Goal: Task Accomplishment & Management: Use online tool/utility

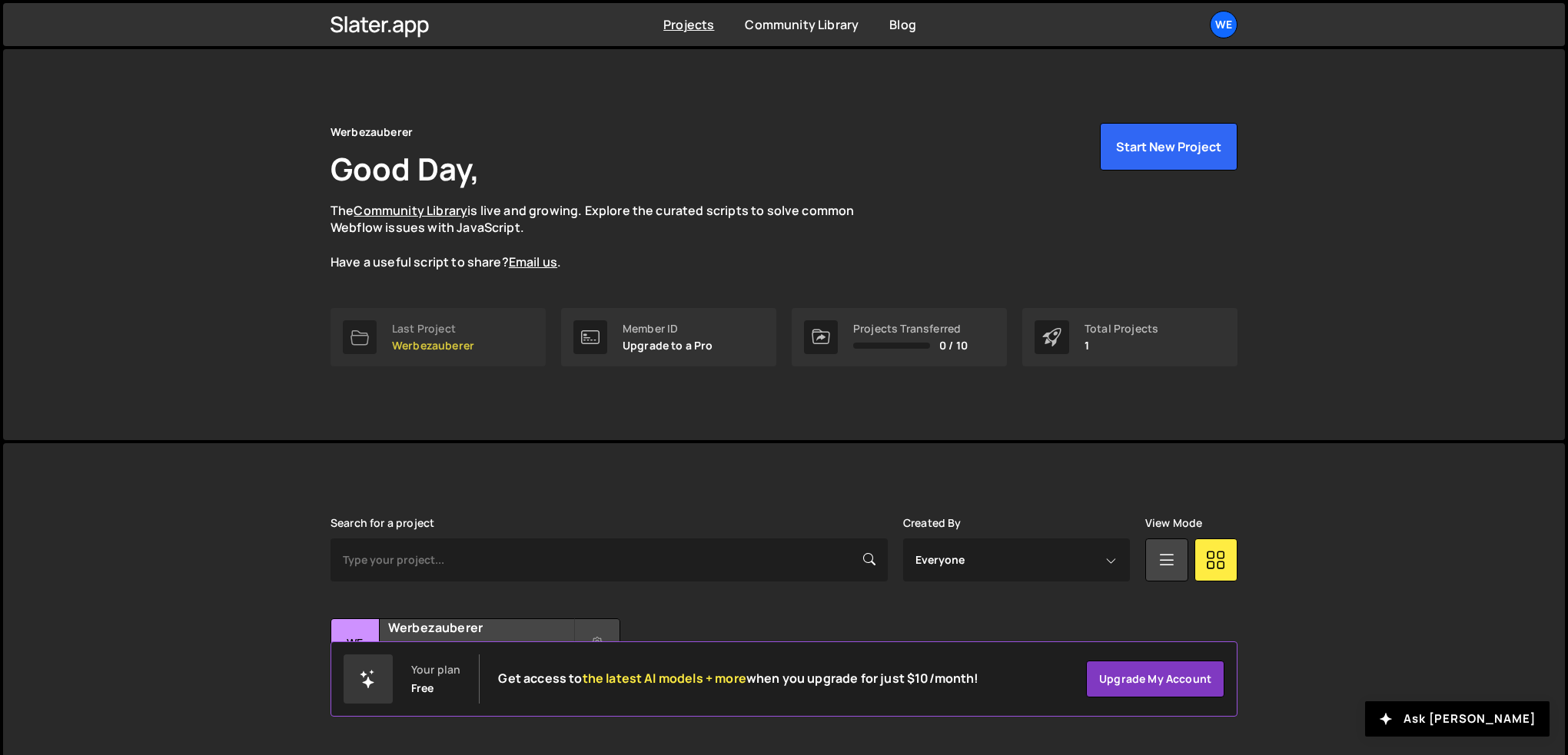
click at [427, 336] on div "Last Project Werbezauberer" at bounding box center [433, 336] width 82 height 29
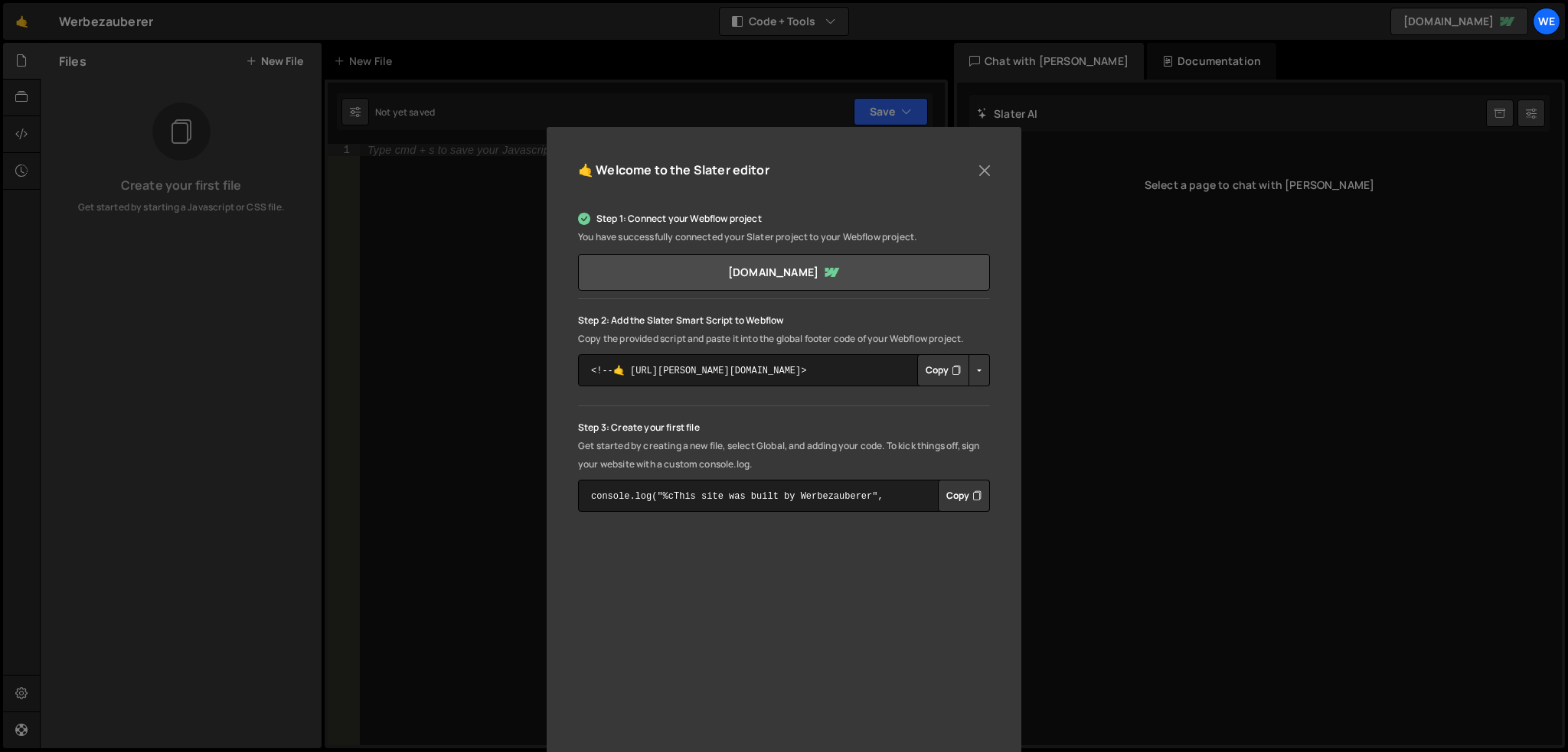
scroll to position [43, 0]
drag, startPoint x: 765, startPoint y: 337, endPoint x: 796, endPoint y: 336, distance: 31.0
click at [796, 336] on p "Copy the provided script and paste it into the global footer code of your Webfl…" at bounding box center [784, 341] width 412 height 19
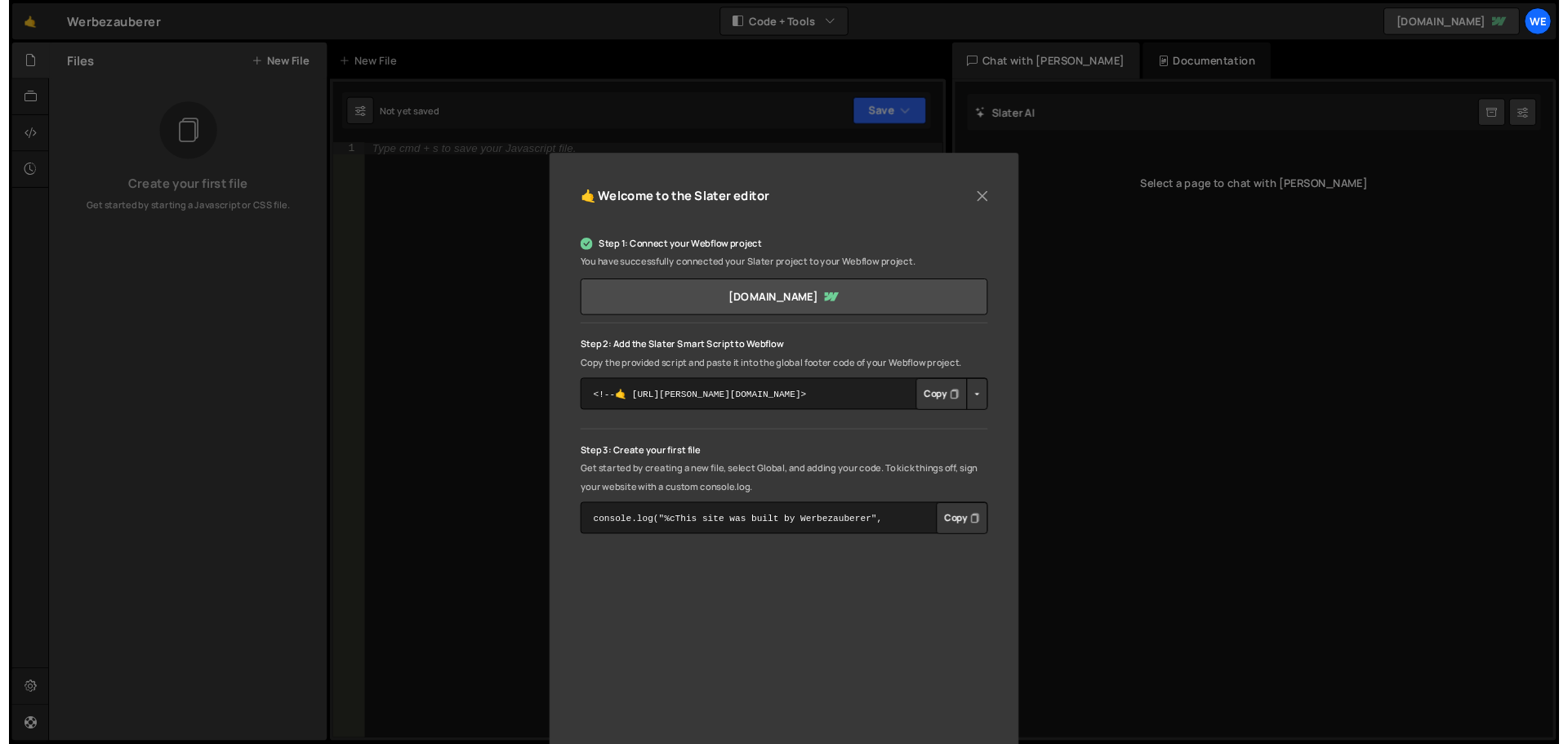
scroll to position [0, 0]
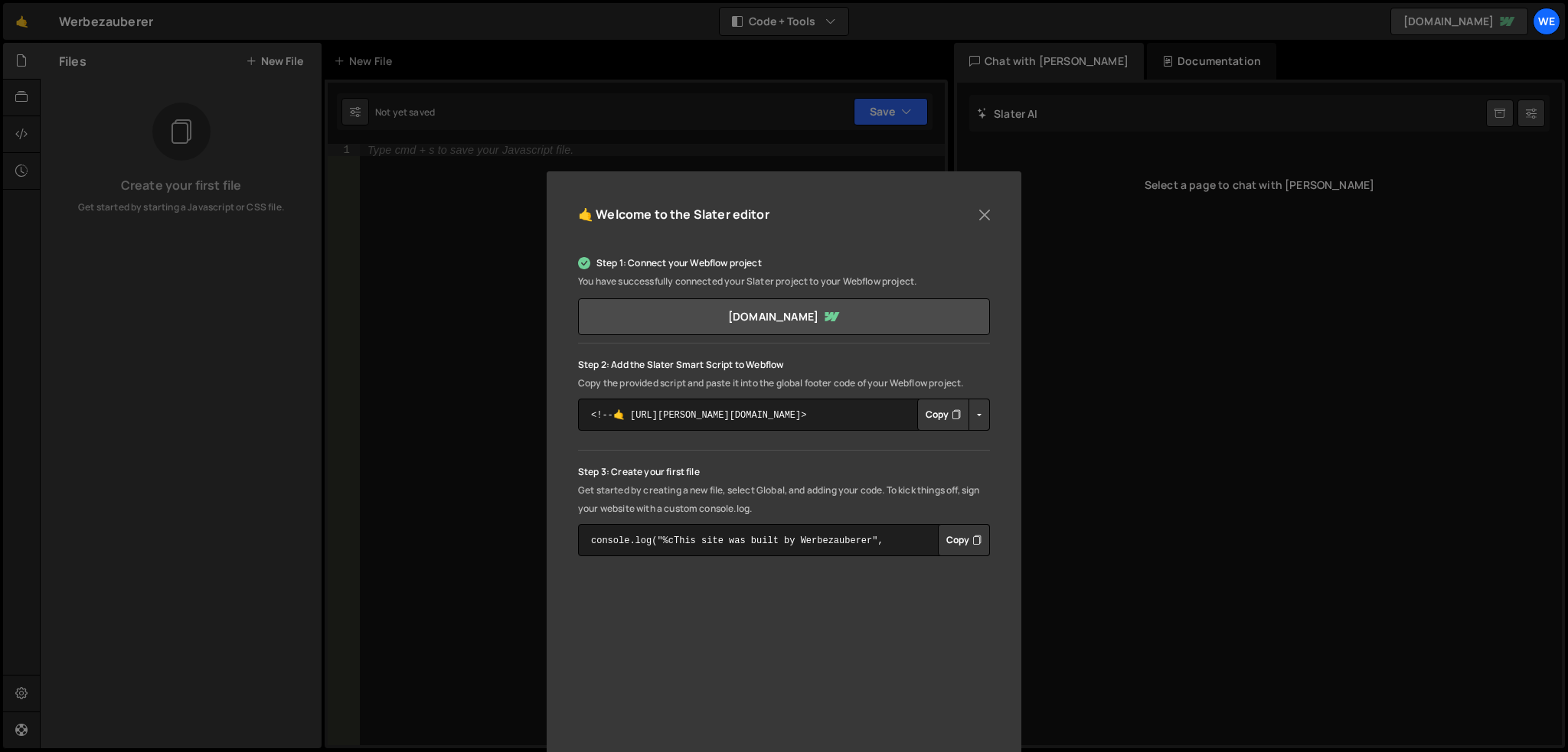
click at [937, 421] on button "Copy" at bounding box center [943, 415] width 52 height 32
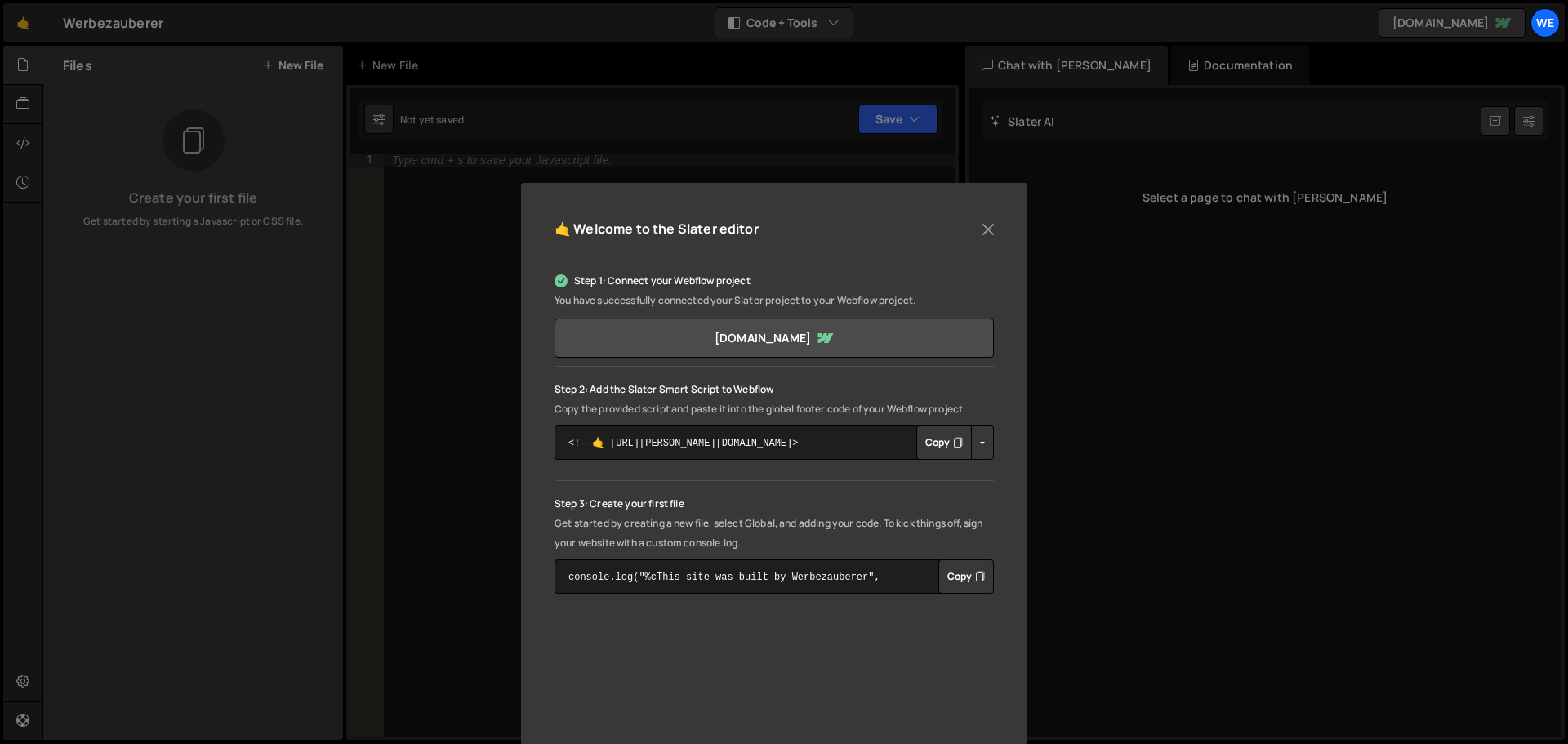
click at [924, 447] on button "Copy" at bounding box center [944, 443] width 55 height 35
drag, startPoint x: 653, startPoint y: 400, endPoint x: 706, endPoint y: 407, distance: 53.5
click at [706, 407] on p "Copy the provided script and paste it into the global footer code of your Webfl…" at bounding box center [775, 409] width 440 height 20
click at [941, 445] on button "Copy" at bounding box center [944, 443] width 55 height 35
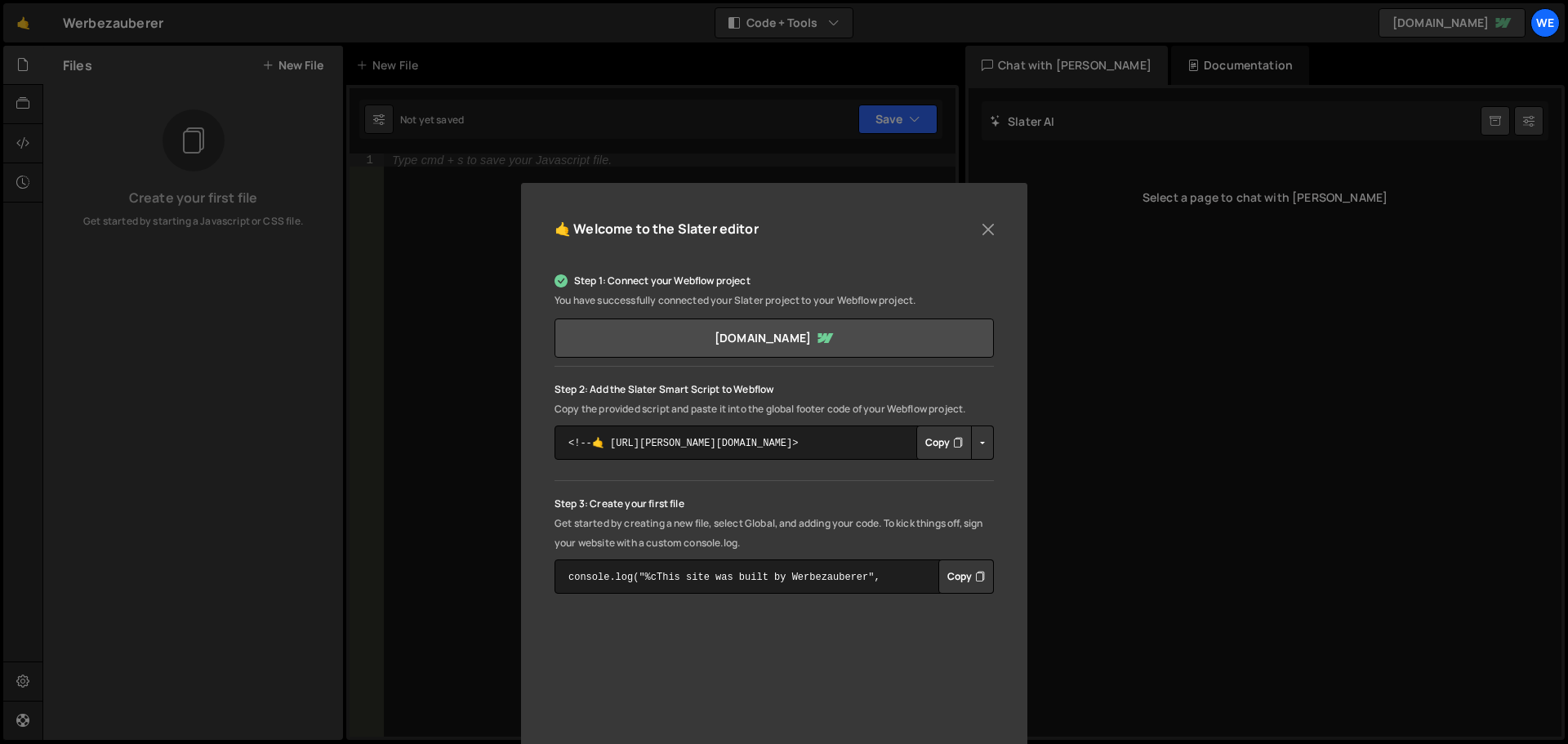
click at [933, 443] on button "Copy" at bounding box center [944, 443] width 55 height 35
drag, startPoint x: 853, startPoint y: 222, endPoint x: 767, endPoint y: 294, distance: 112.2
click at [767, 294] on div "🤙 Welcome to the Slater editor Step 1: Connect your Webflow project You have su…" at bounding box center [774, 545] width 506 height 724
click at [646, 282] on p "Step 1: Connect your Webflow project" at bounding box center [775, 281] width 440 height 20
drag, startPoint x: 546, startPoint y: 409, endPoint x: 914, endPoint y: 413, distance: 368.0
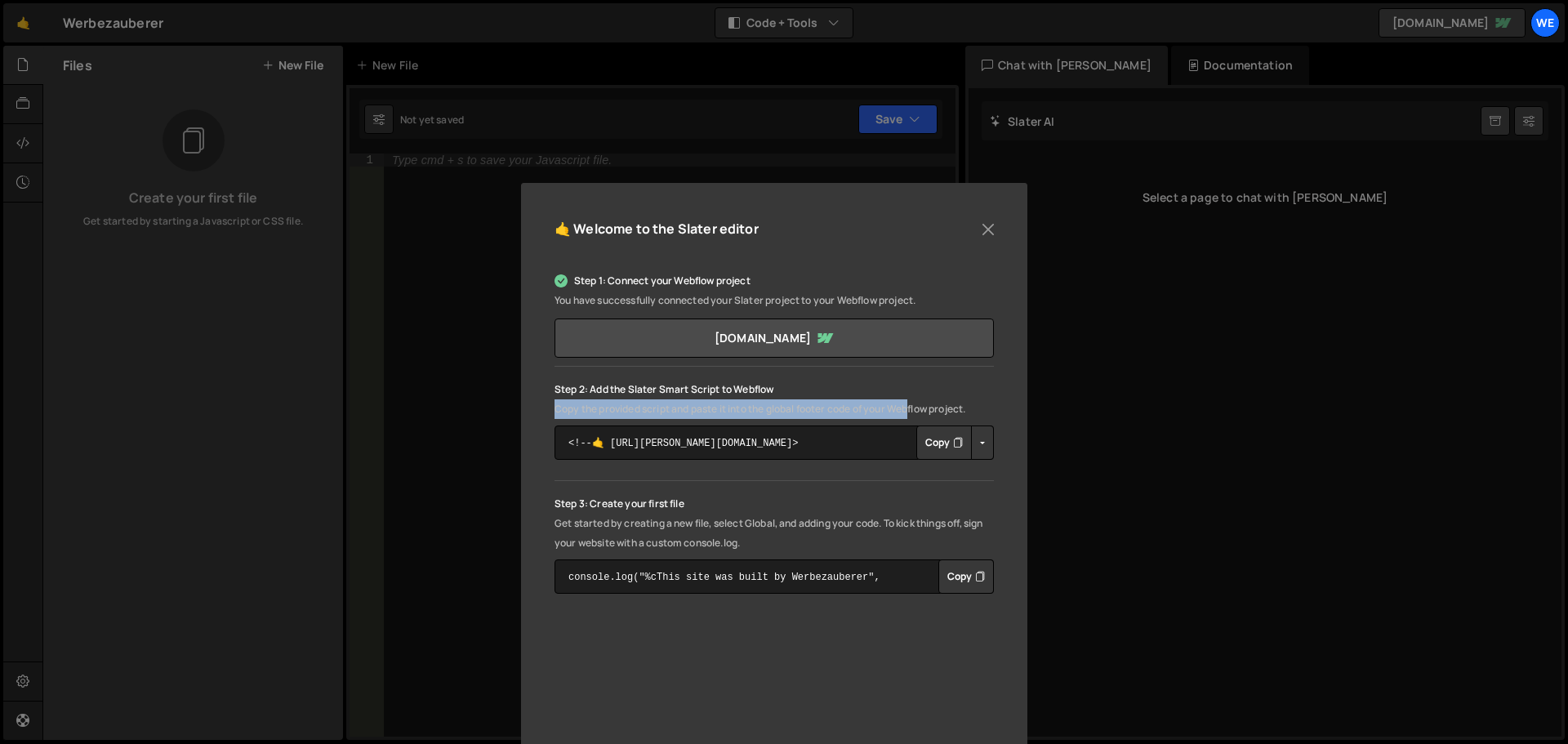
click at [914, 413] on div "🤙 Welcome to the Slater editor Step 1: Connect your Webflow project You have su…" at bounding box center [774, 545] width 506 height 724
click at [914, 413] on p "Copy the provided script and paste it into the global footer code of your Webfl…" at bounding box center [775, 409] width 440 height 20
click at [902, 404] on p "Copy the provided script and paste it into the global footer code of your Webfl…" at bounding box center [775, 409] width 440 height 20
drag, startPoint x: 750, startPoint y: 409, endPoint x: 971, endPoint y: 416, distance: 221.1
click at [971, 416] on p "Copy the provided script and paste it into the global footer code of your Webfl…" at bounding box center [775, 409] width 440 height 20
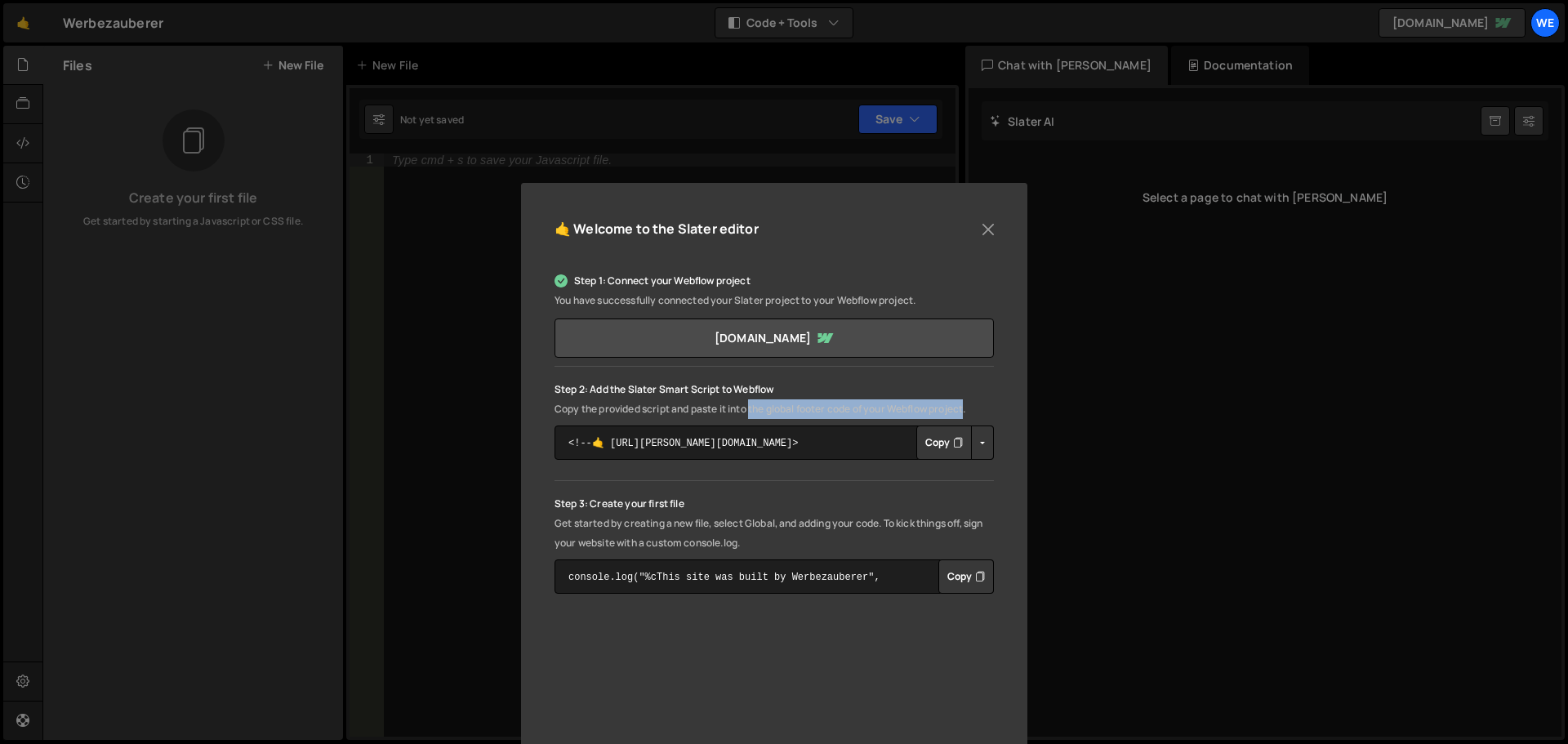
copy p "the global footer code of your Webflow project"
click at [929, 447] on button "Copy" at bounding box center [944, 443] width 55 height 35
click at [930, 441] on button "Copy" at bounding box center [944, 443] width 55 height 35
click at [930, 441] on button "Copied" at bounding box center [940, 443] width 63 height 35
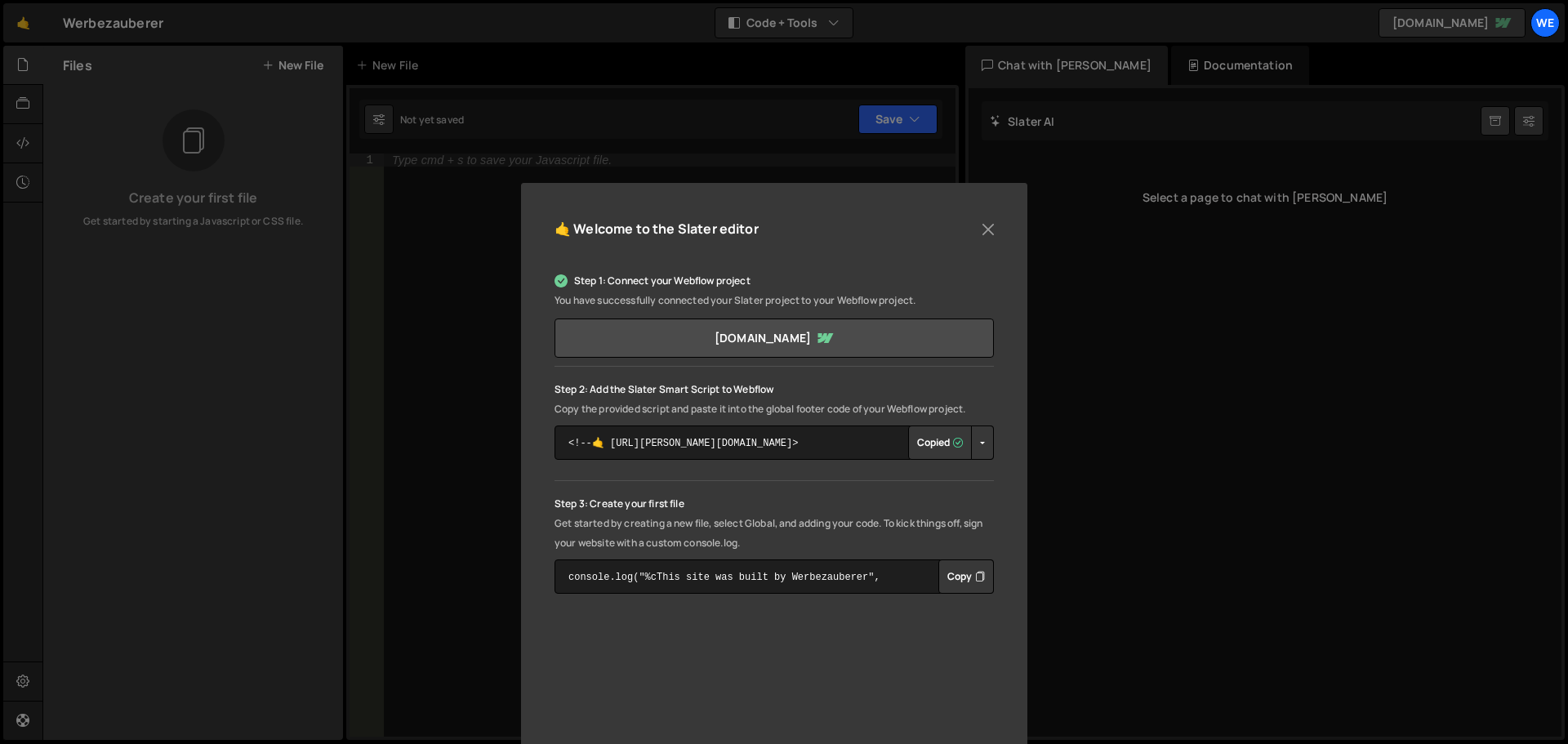
click at [930, 441] on button "Copied" at bounding box center [940, 443] width 63 height 35
click at [933, 445] on button "Copied" at bounding box center [940, 443] width 63 height 35
drag, startPoint x: 726, startPoint y: 408, endPoint x: 975, endPoint y: 408, distance: 249.0
click at [975, 408] on p "Copy the provided script and paste it into the global footer code of your Webfl…" at bounding box center [775, 409] width 440 height 20
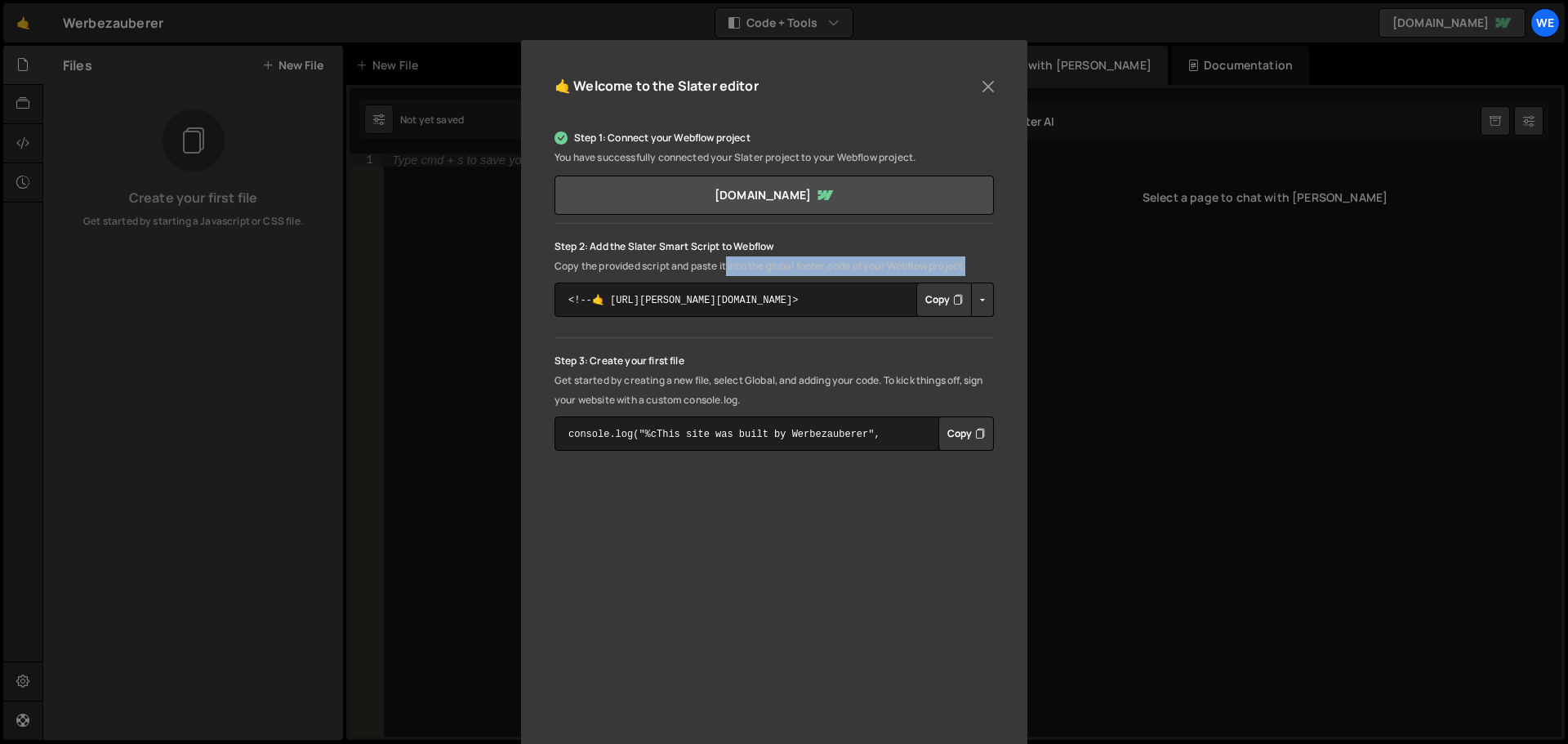
scroll to position [186, 0]
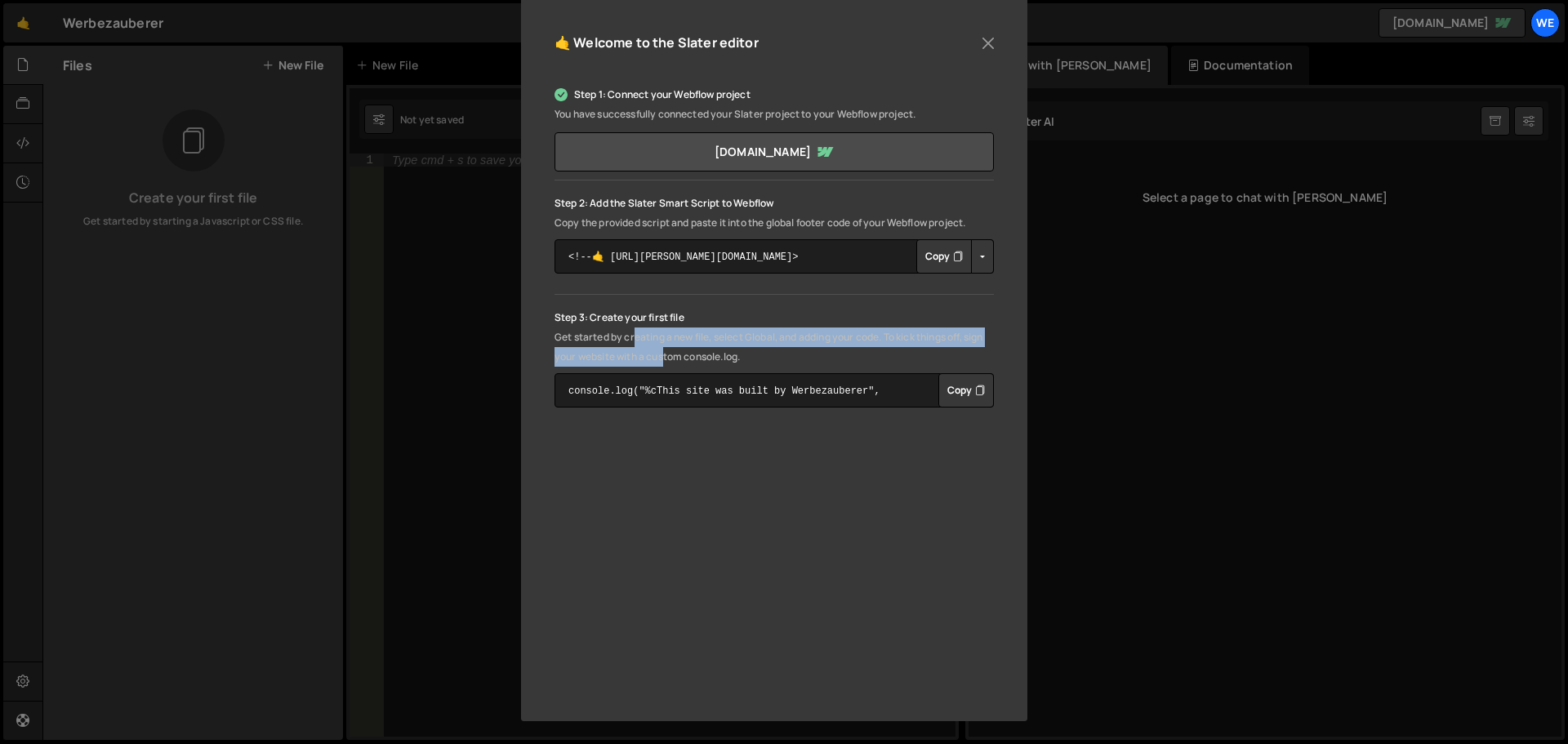
drag, startPoint x: 631, startPoint y: 342, endPoint x: 686, endPoint y: 348, distance: 55.3
click at [686, 348] on p "Get started by creating a new file, select Global, and adding your code. To kic…" at bounding box center [775, 348] width 440 height 40
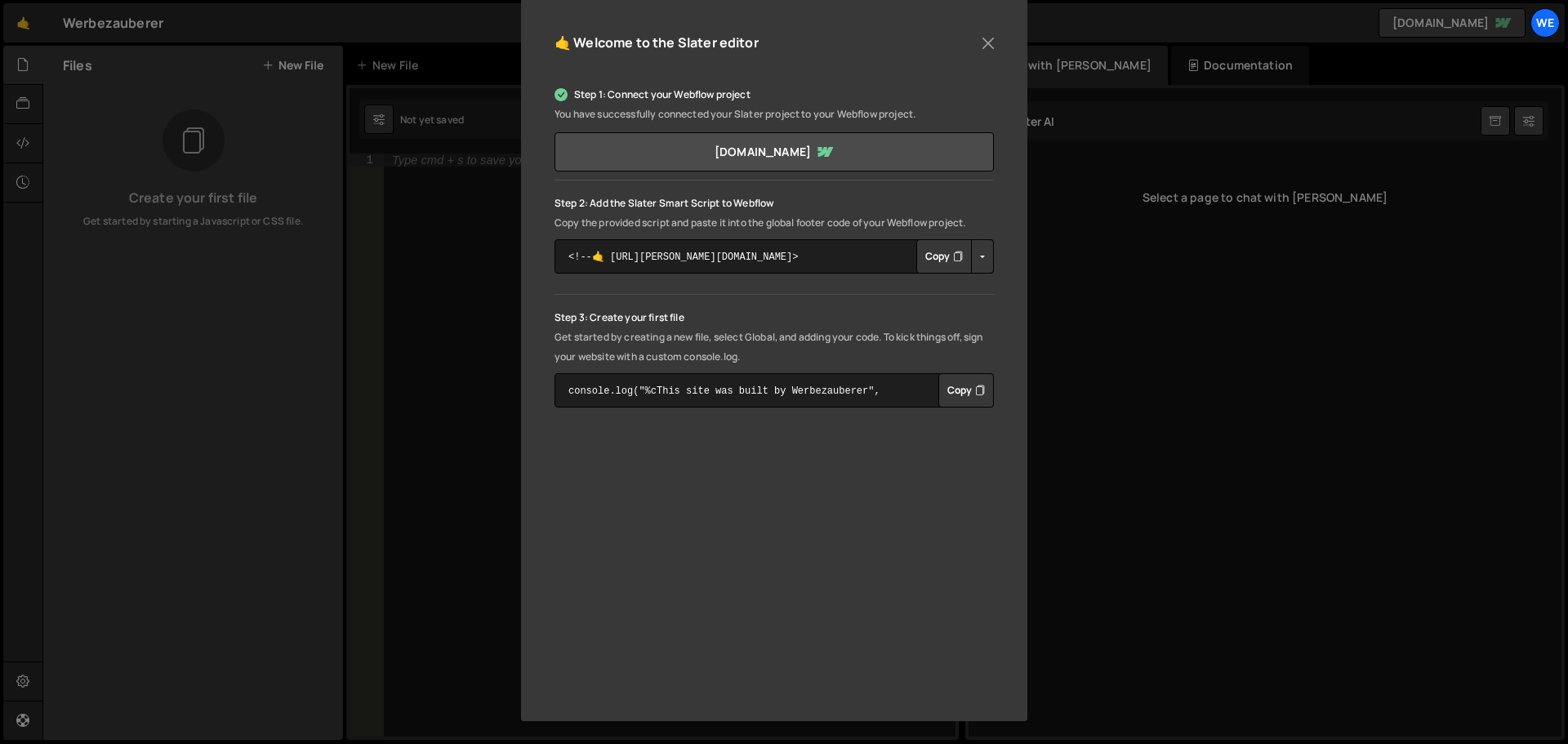
click at [954, 395] on button "Copy" at bounding box center [966, 390] width 55 height 35
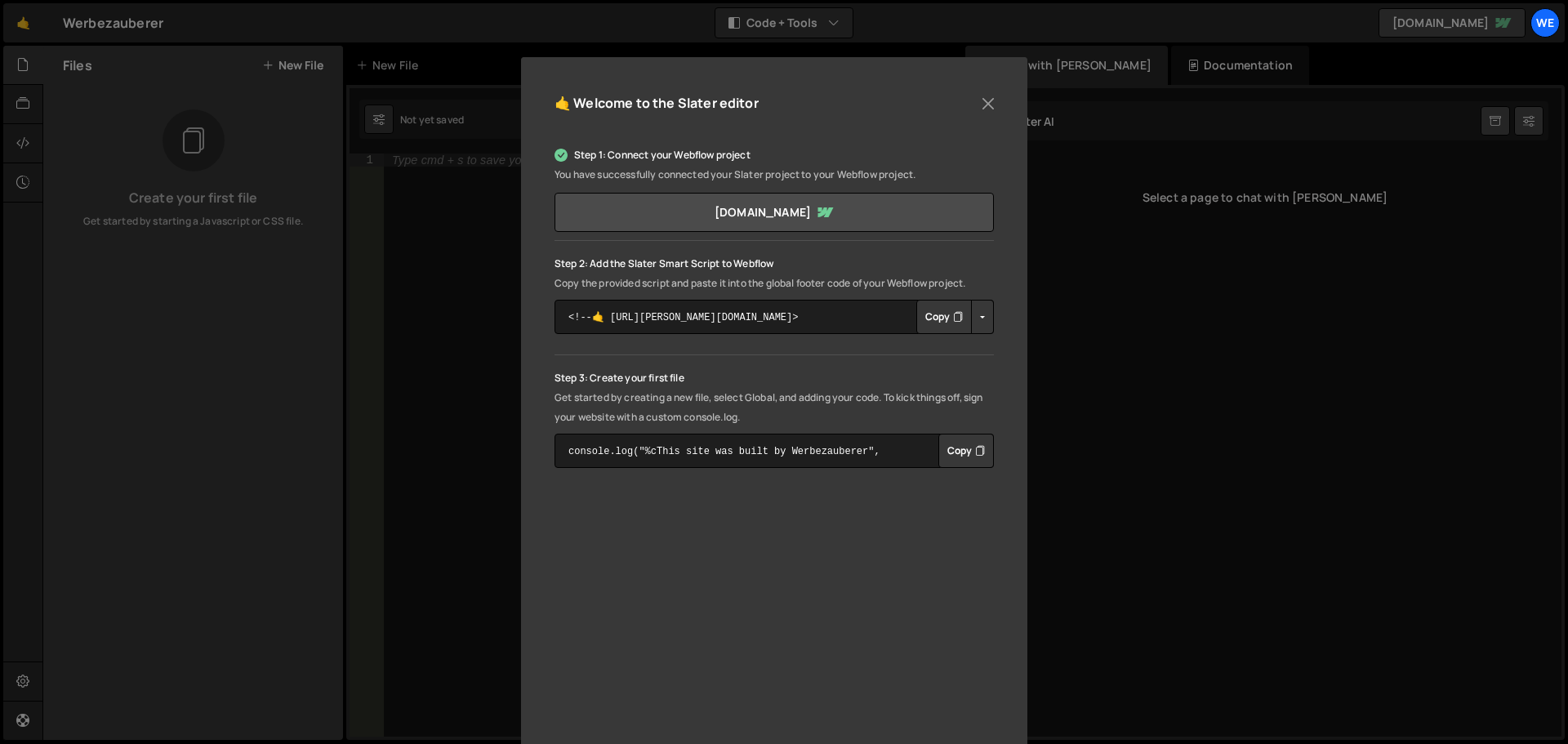
scroll to position [0, 0]
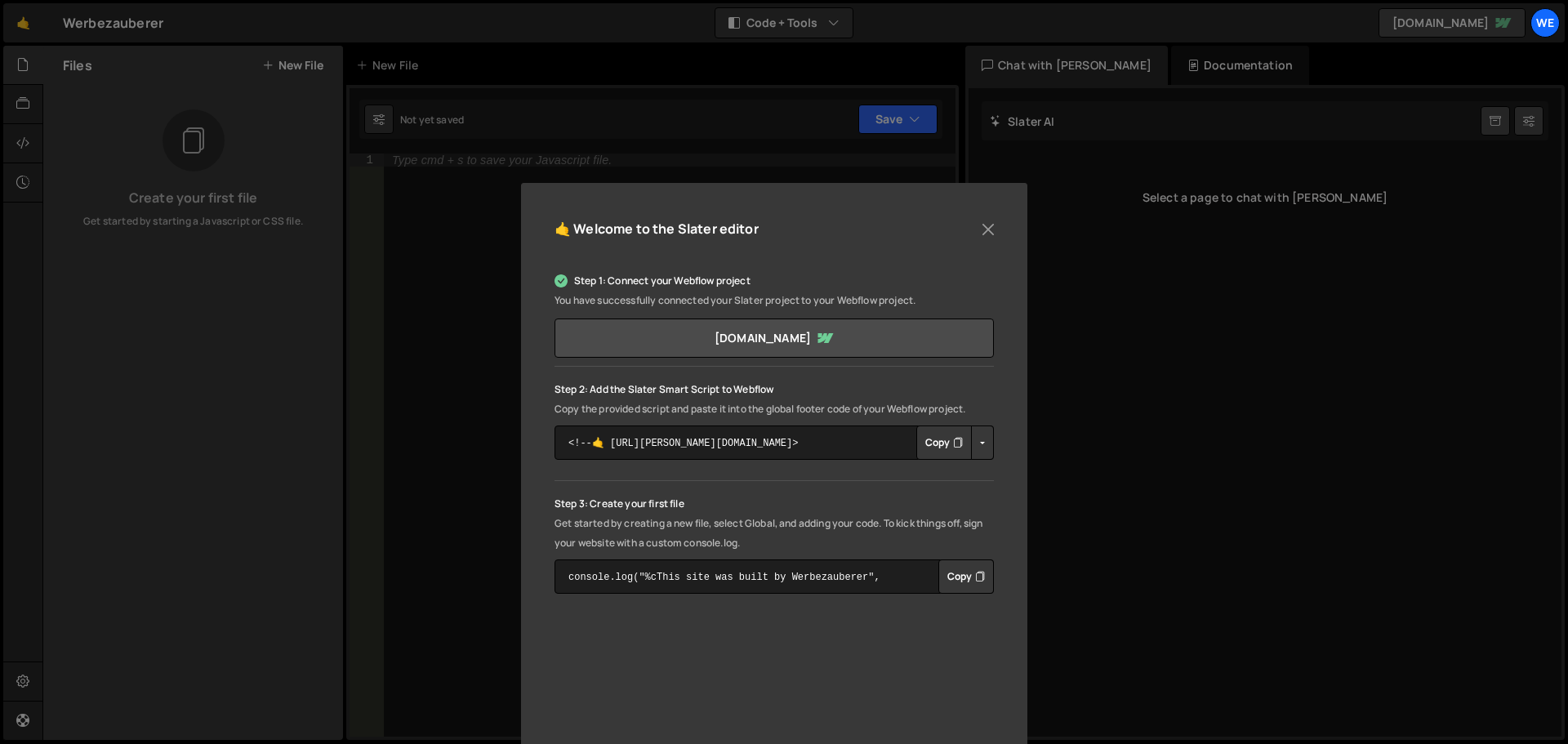
click at [398, 197] on div "🤙 Welcome to the Slater editor Step 1: Connect your Webflow project You have su…" at bounding box center [784, 372] width 1568 height 744
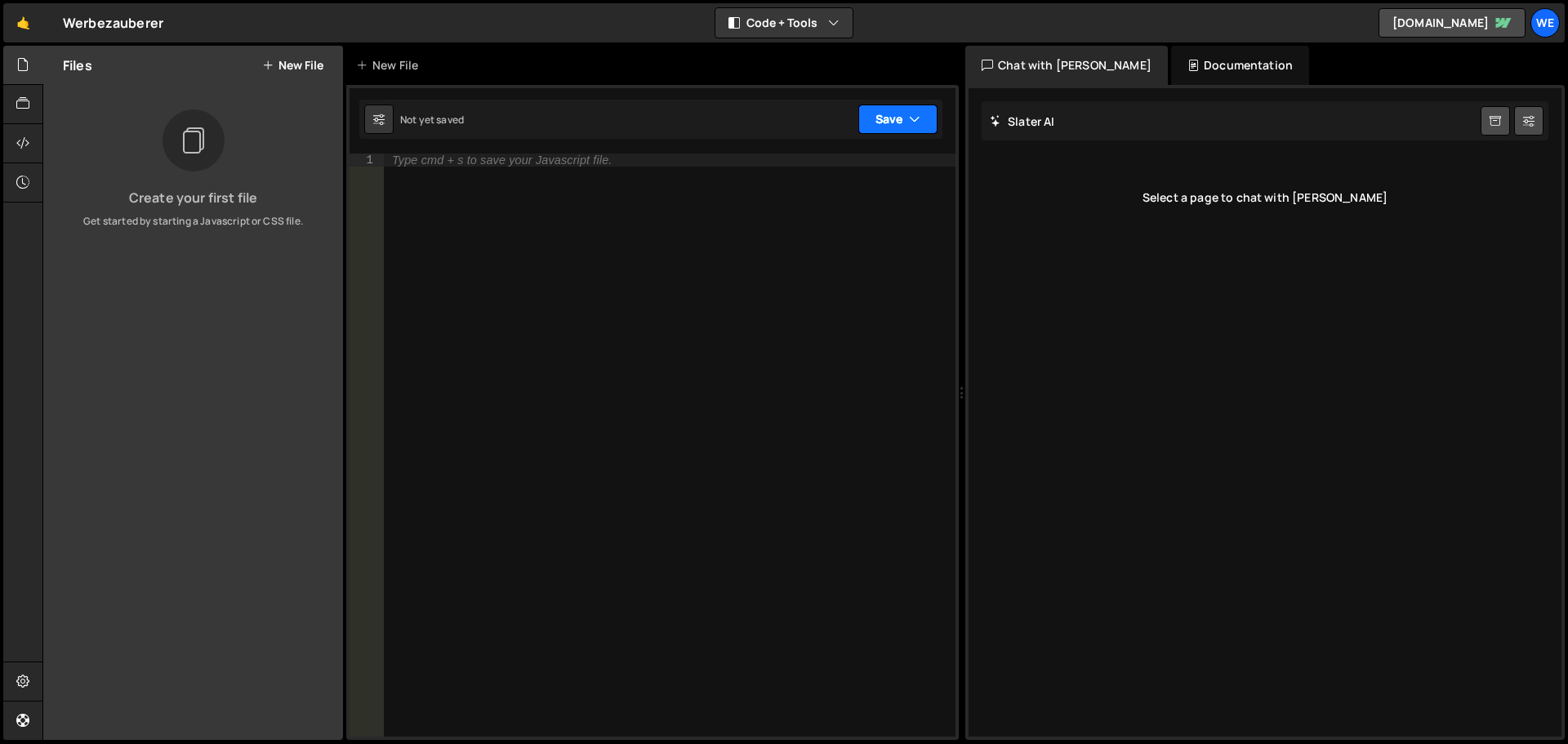
click at [872, 123] on button "Save" at bounding box center [898, 120] width 79 height 30
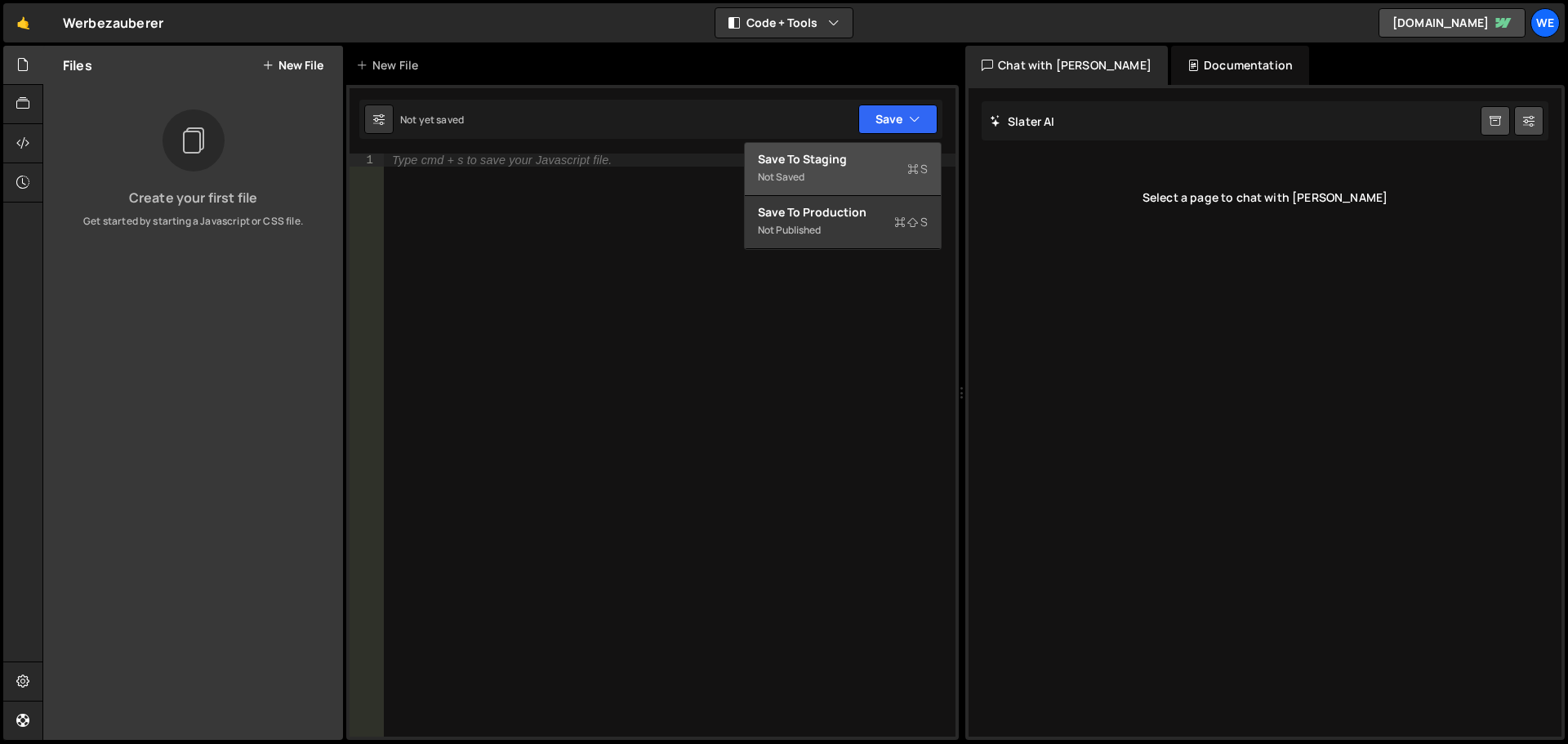
click at [839, 180] on div "Not saved" at bounding box center [842, 177] width 169 height 20
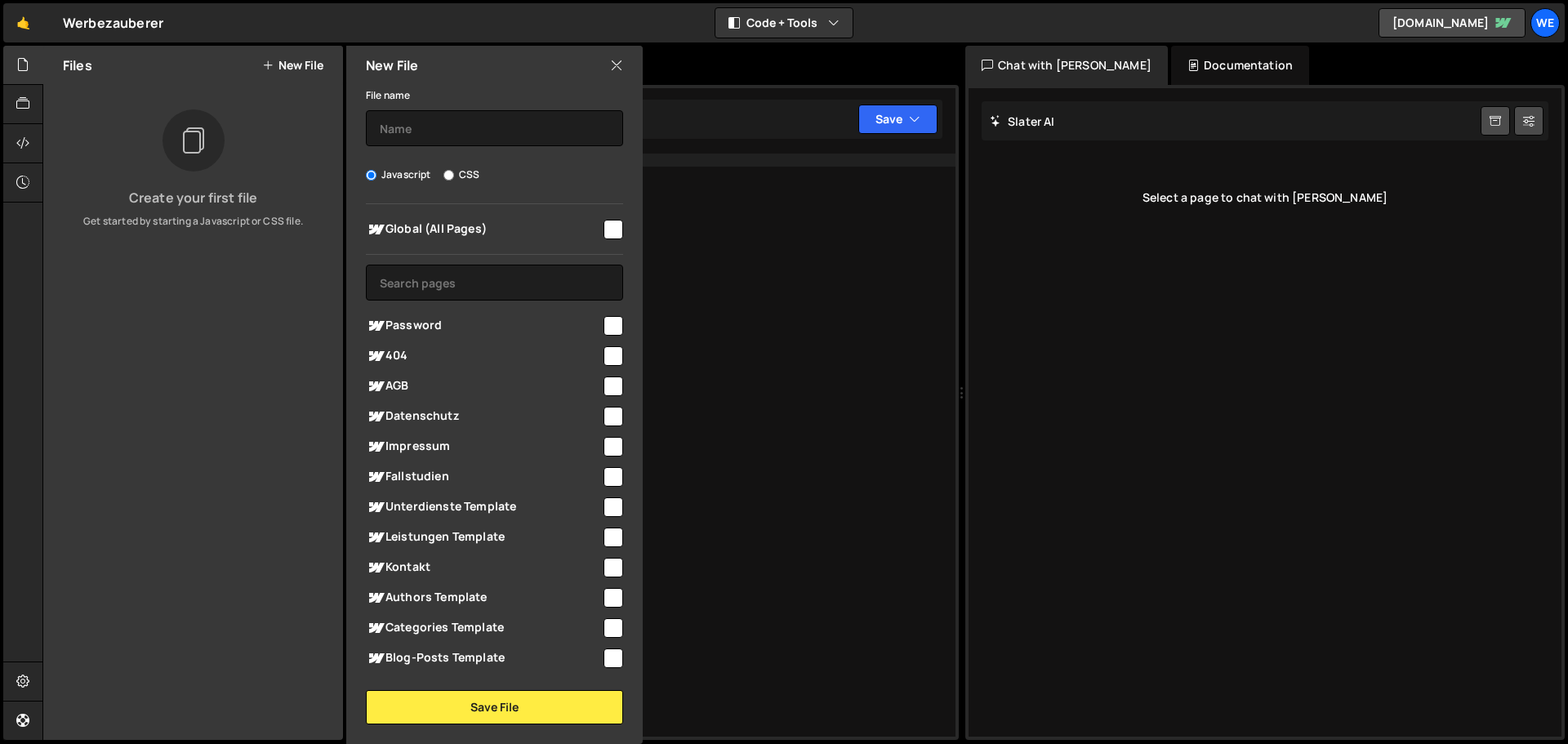
click at [463, 174] on label "CSS" at bounding box center [462, 174] width 36 height 16
click at [454, 174] on input "CSS" at bounding box center [449, 174] width 11 height 11
radio input "true"
click at [398, 174] on label "Javascript" at bounding box center [398, 174] width 65 height 16
click at [376, 174] on input "Javascript" at bounding box center [370, 174] width 11 height 11
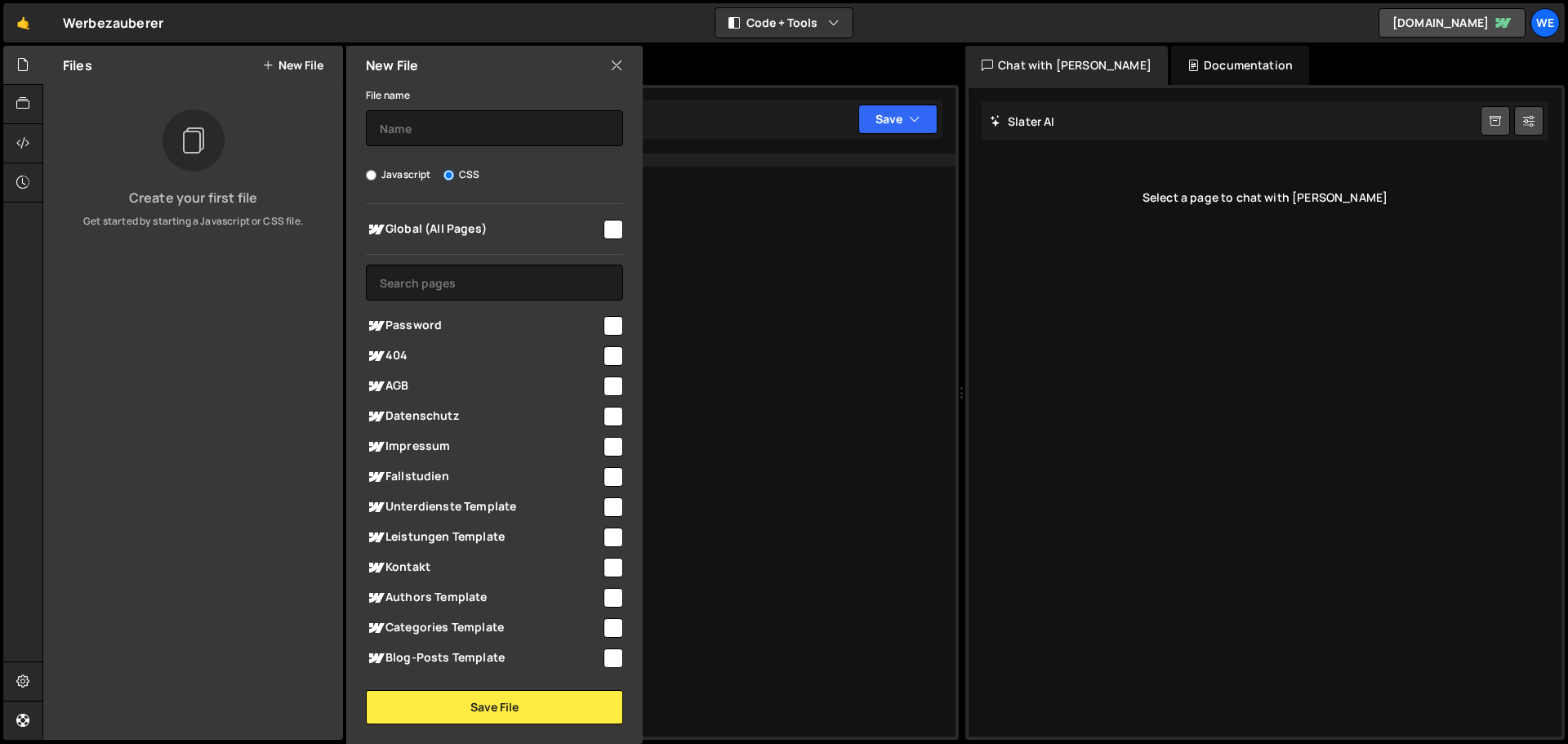
radio input "true"
click at [603, 358] on input "checkbox" at bounding box center [613, 357] width 20 height 20
checkbox input "false"
click at [605, 382] on input "checkbox" at bounding box center [613, 386] width 20 height 20
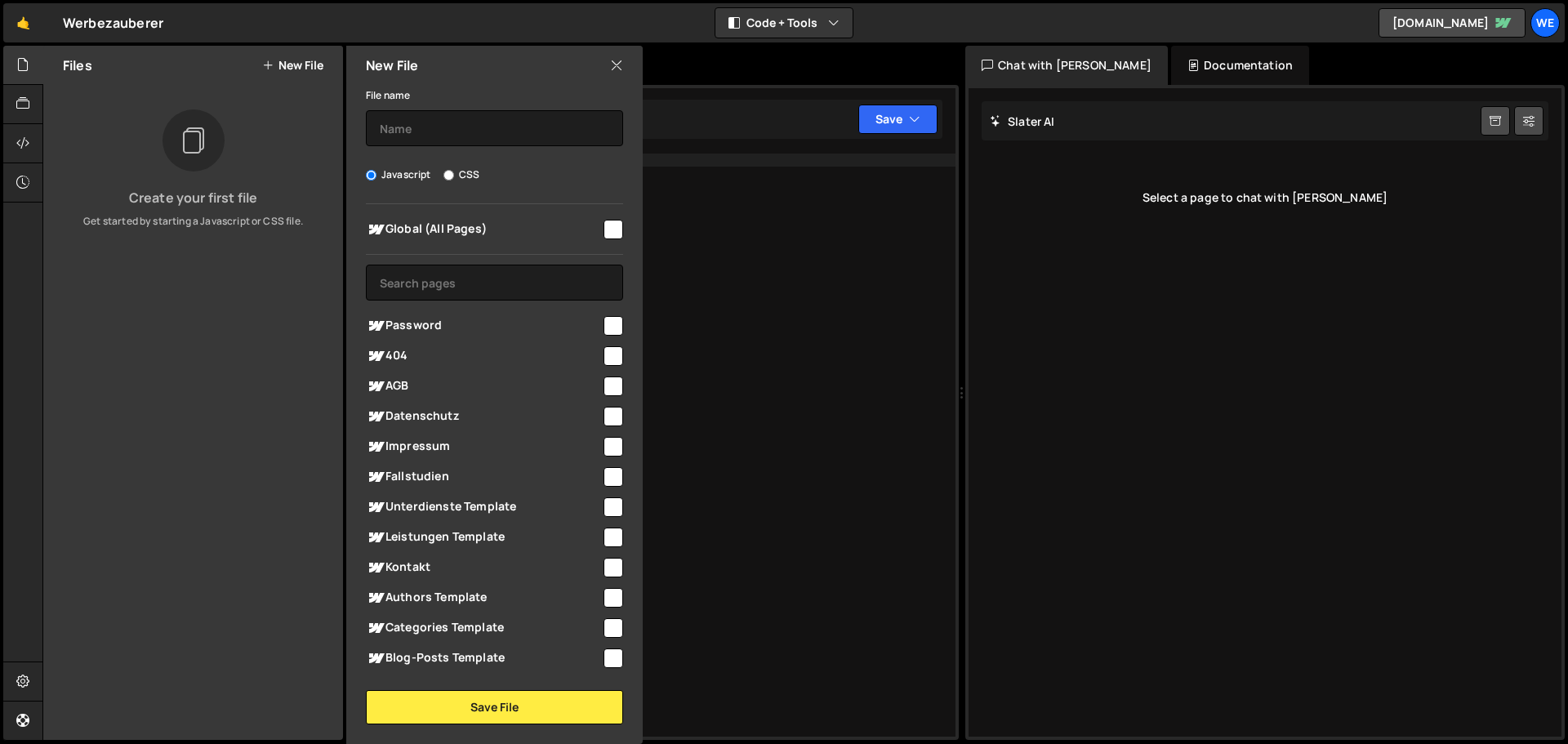
checkbox input "true"
click at [20, 138] on icon at bounding box center [22, 143] width 13 height 18
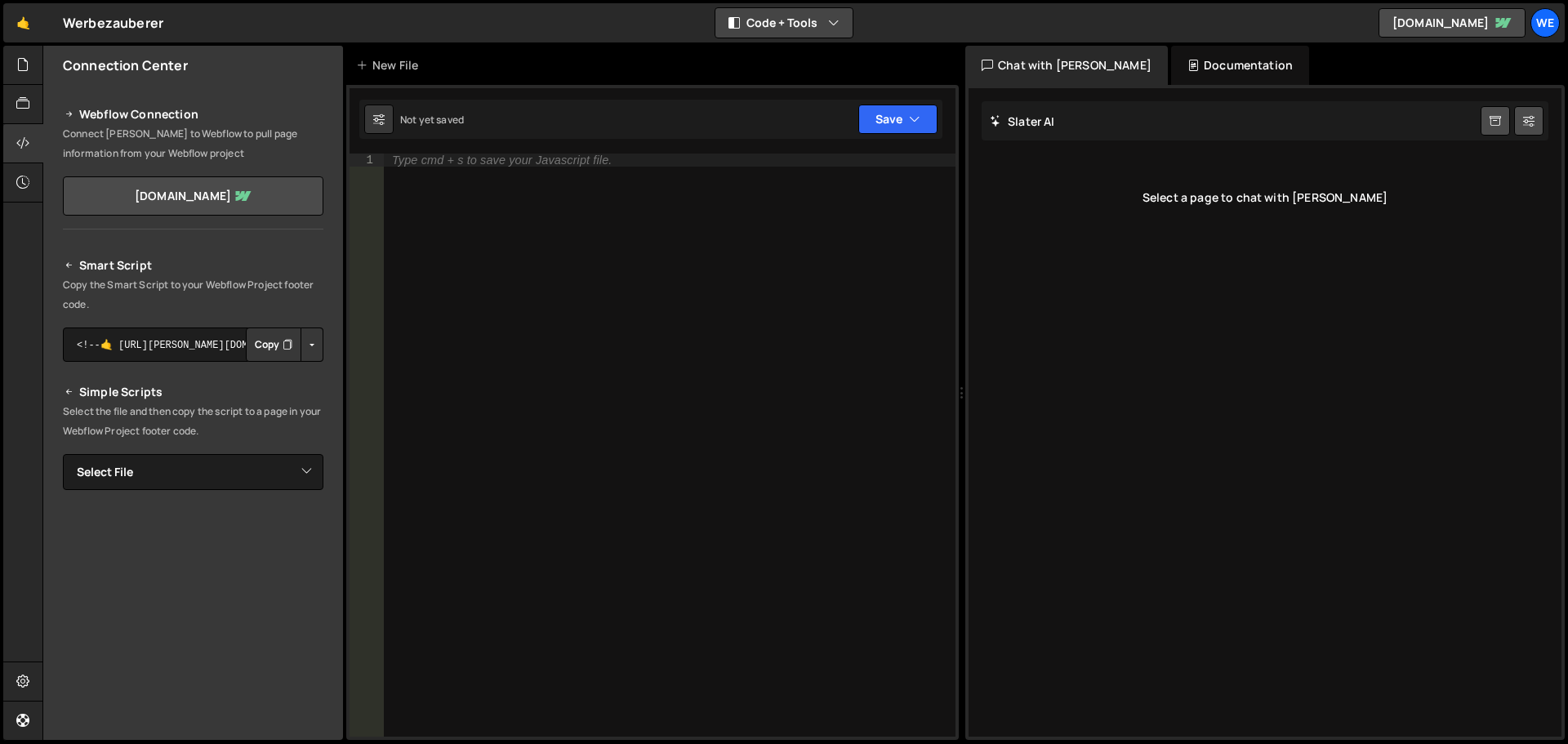
click at [764, 36] on button "Code + Tools" at bounding box center [784, 23] width 138 height 30
click at [797, 116] on button "Tools Only" at bounding box center [784, 118] width 138 height 30
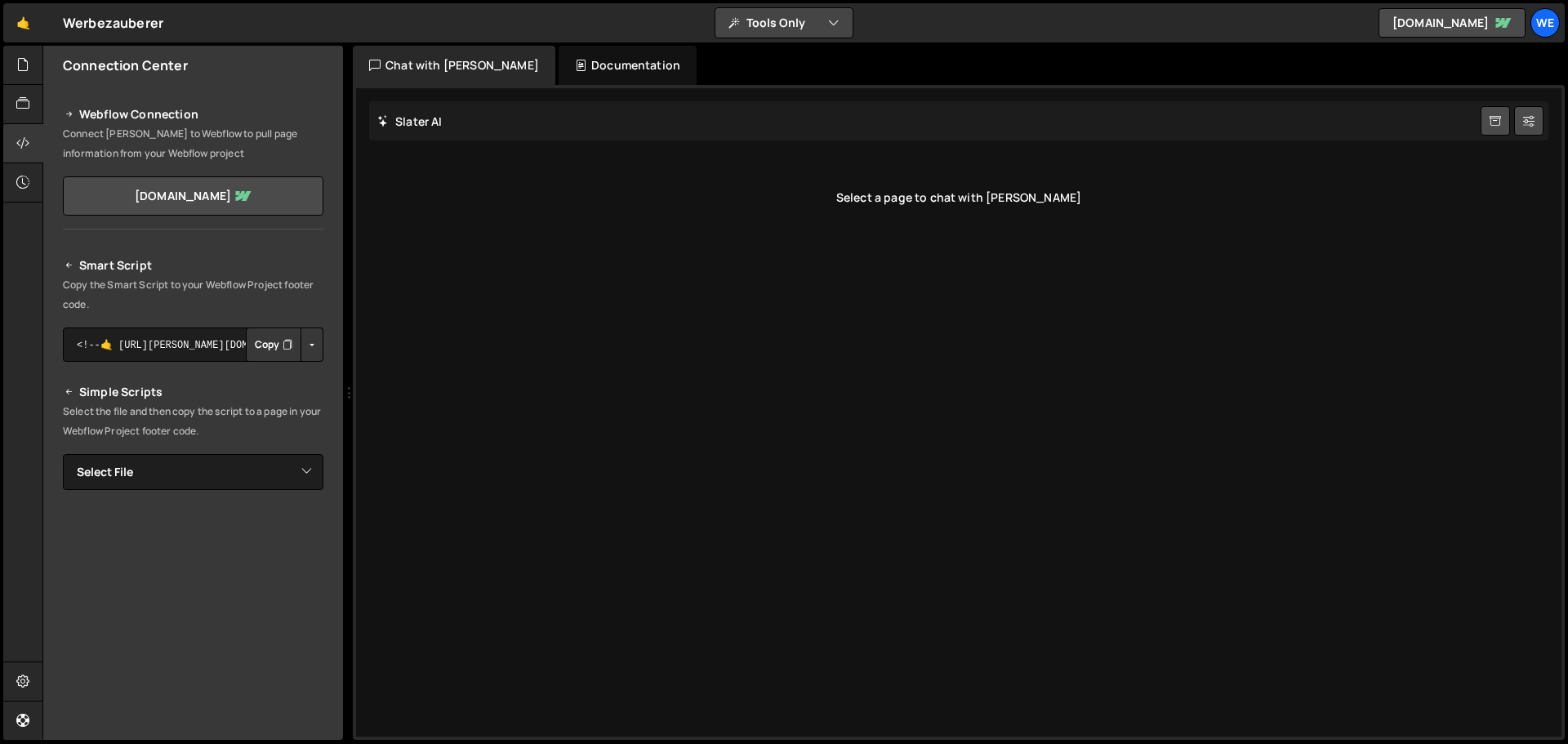
click at [788, 28] on button "Tools Only" at bounding box center [784, 23] width 138 height 30
click at [784, 53] on button "Code Only" at bounding box center [784, 59] width 138 height 30
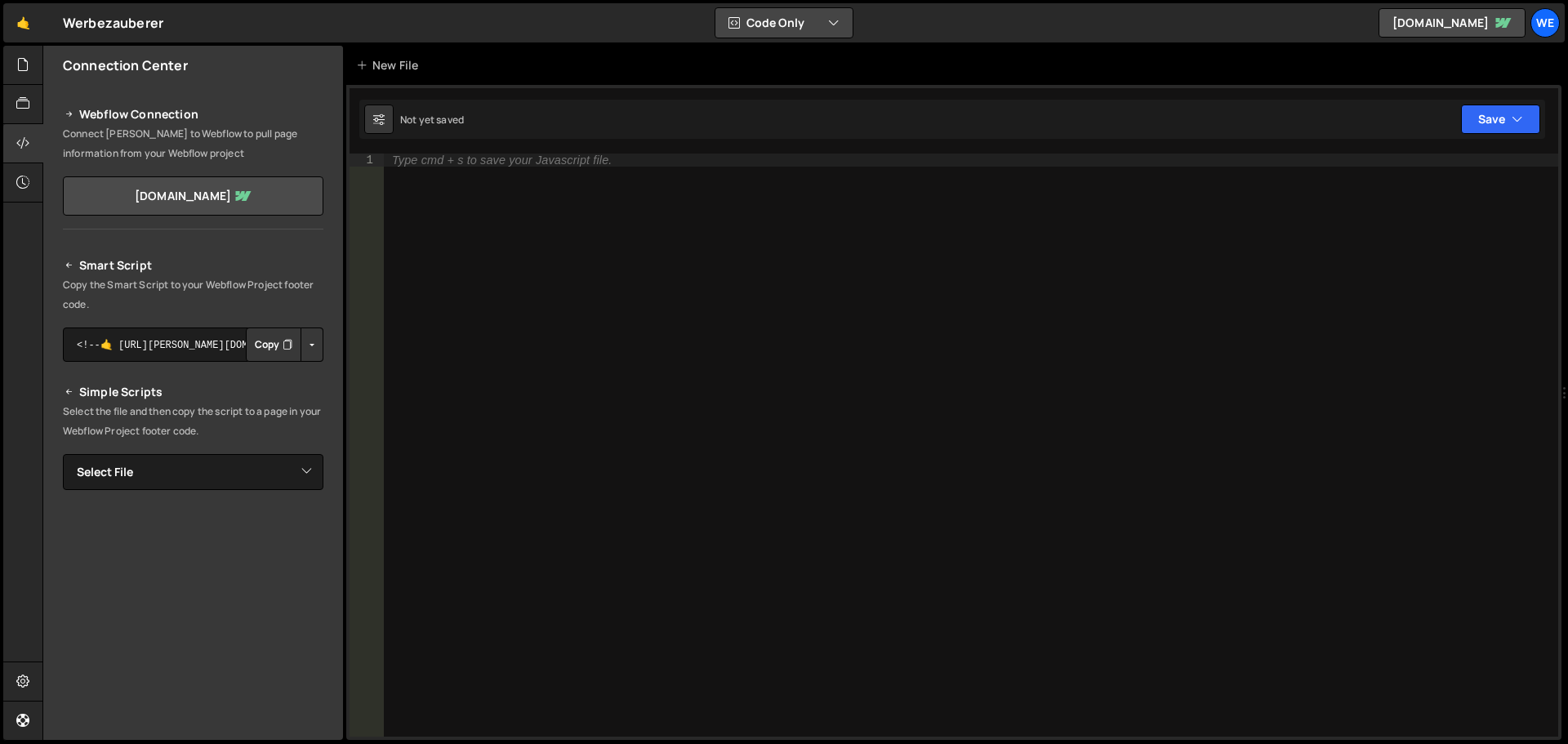
click at [787, 28] on button "Code Only" at bounding box center [784, 23] width 138 height 30
click at [793, 67] on button "Code Only" at bounding box center [784, 59] width 138 height 30
click at [543, 162] on div "Type cmd + s to save your Javascript file." at bounding box center [502, 160] width 220 height 12
click at [1445, 28] on link "die-werbezauberer.webflow.io" at bounding box center [1452, 23] width 147 height 30
